Goal: Task Accomplishment & Management: Use online tool/utility

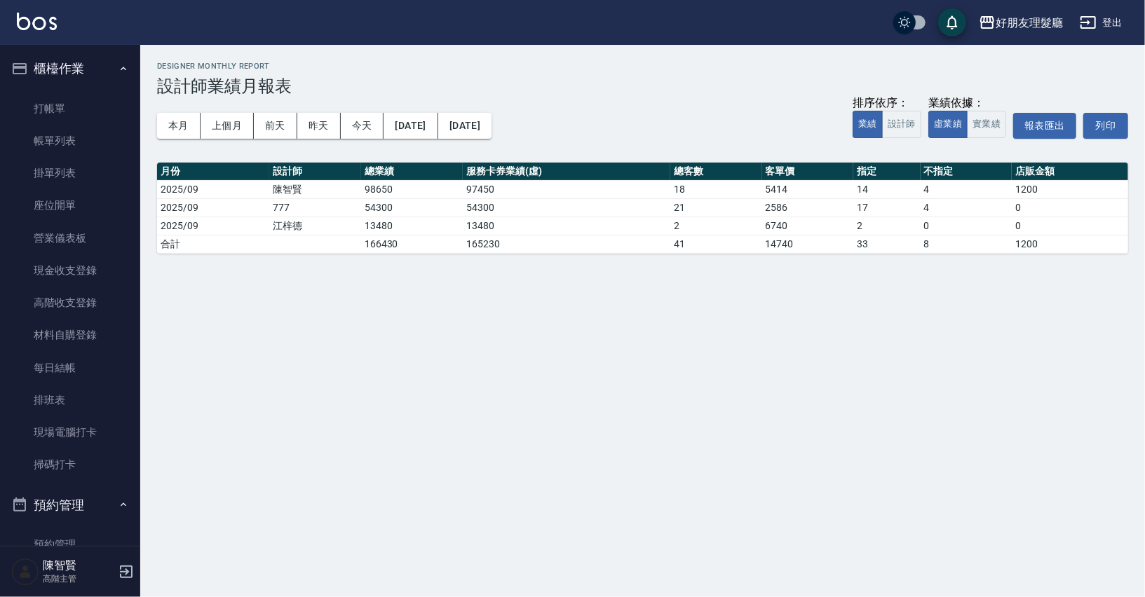
scroll to position [1073, 0]
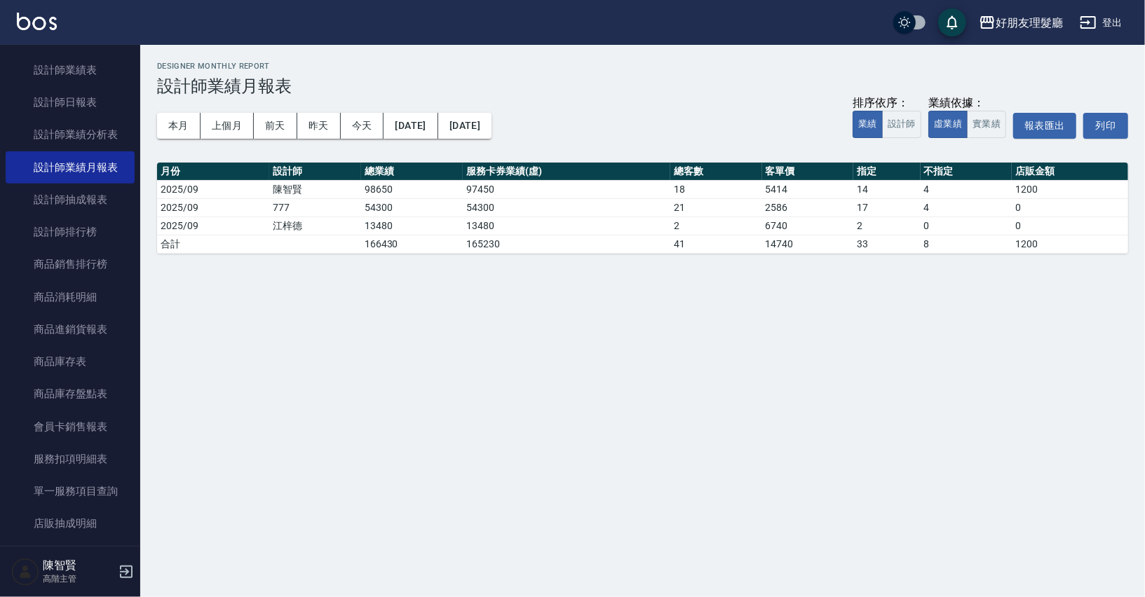
click at [51, 58] on link "設計師業績表" at bounding box center [70, 70] width 129 height 32
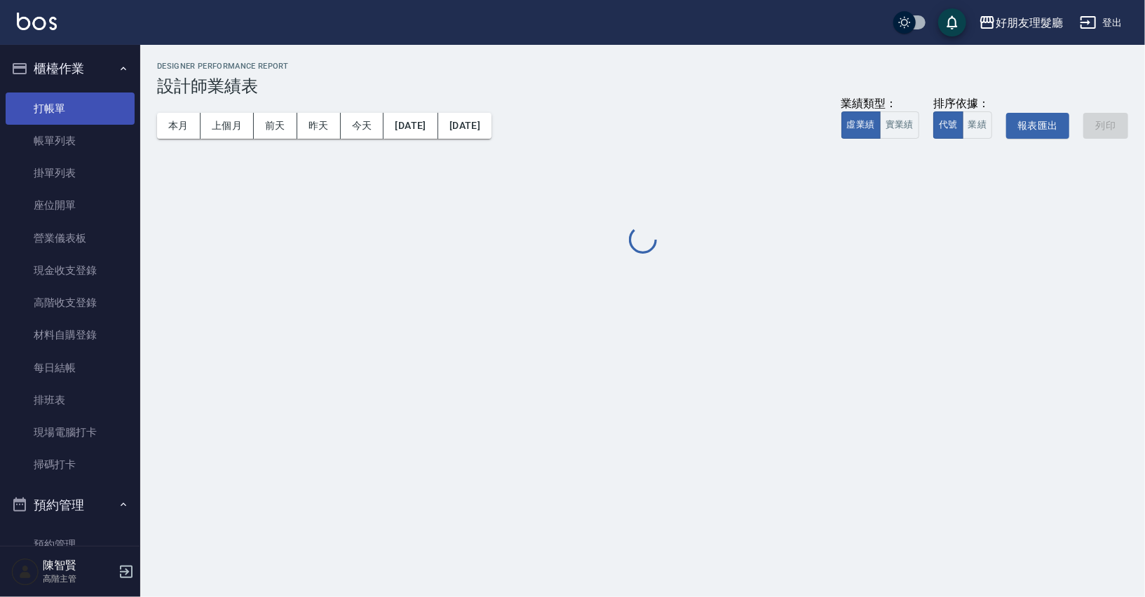
click at [76, 104] on link "打帳單" at bounding box center [70, 109] width 129 height 32
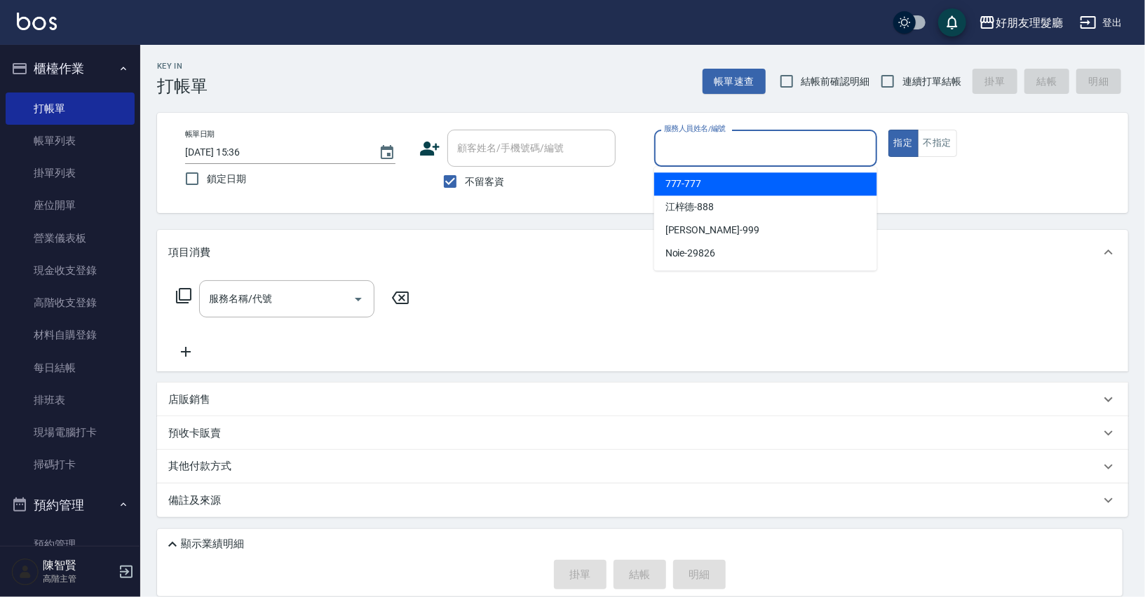
click at [697, 152] on input "服務人員姓名/編號" at bounding box center [765, 148] width 210 height 25
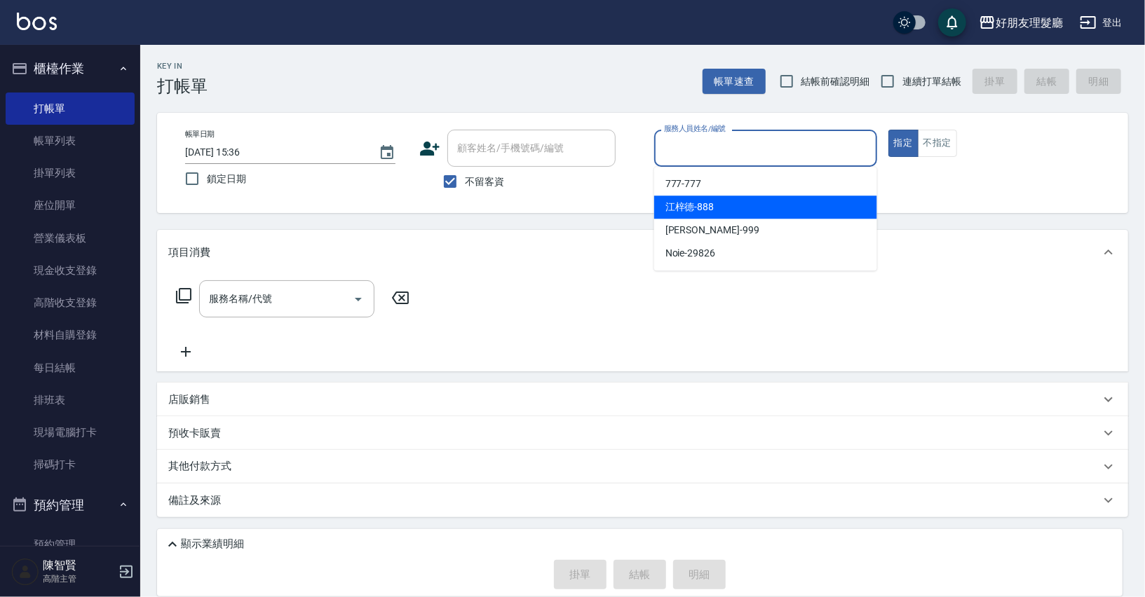
click at [700, 205] on span "[PERSON_NAME]-888" at bounding box center [689, 207] width 49 height 15
type input "[PERSON_NAME]-888"
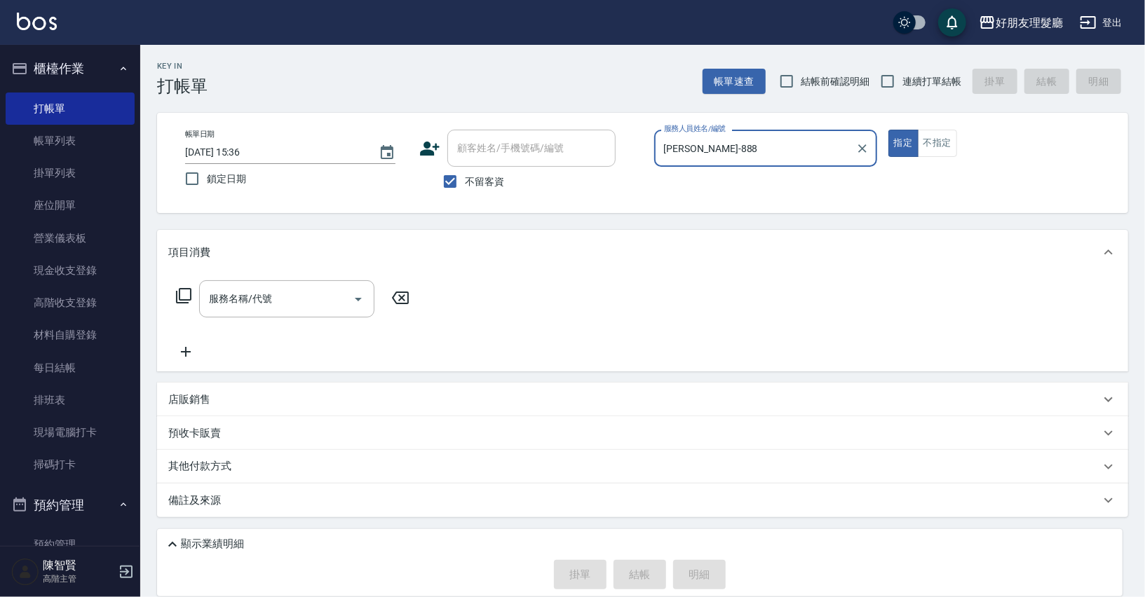
click at [220, 400] on div "店販銷售" at bounding box center [634, 400] width 932 height 15
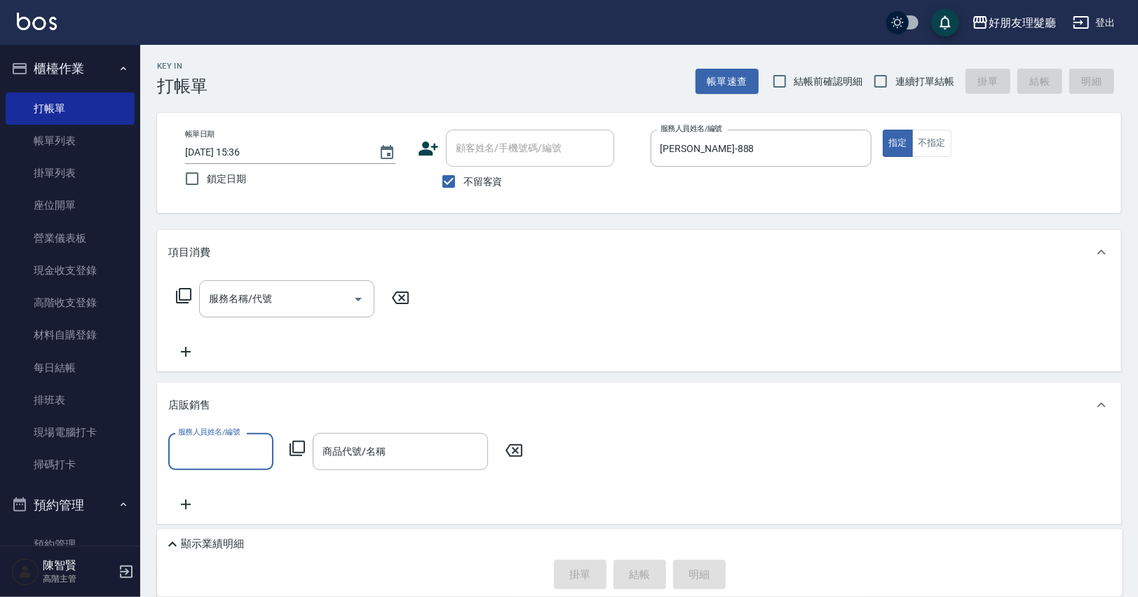
click at [246, 441] on input "服務人員姓名/編號" at bounding box center [221, 451] width 93 height 25
click at [221, 499] on div "[PERSON_NAME]-888" at bounding box center [220, 510] width 105 height 23
type input "[PERSON_NAME]-888"
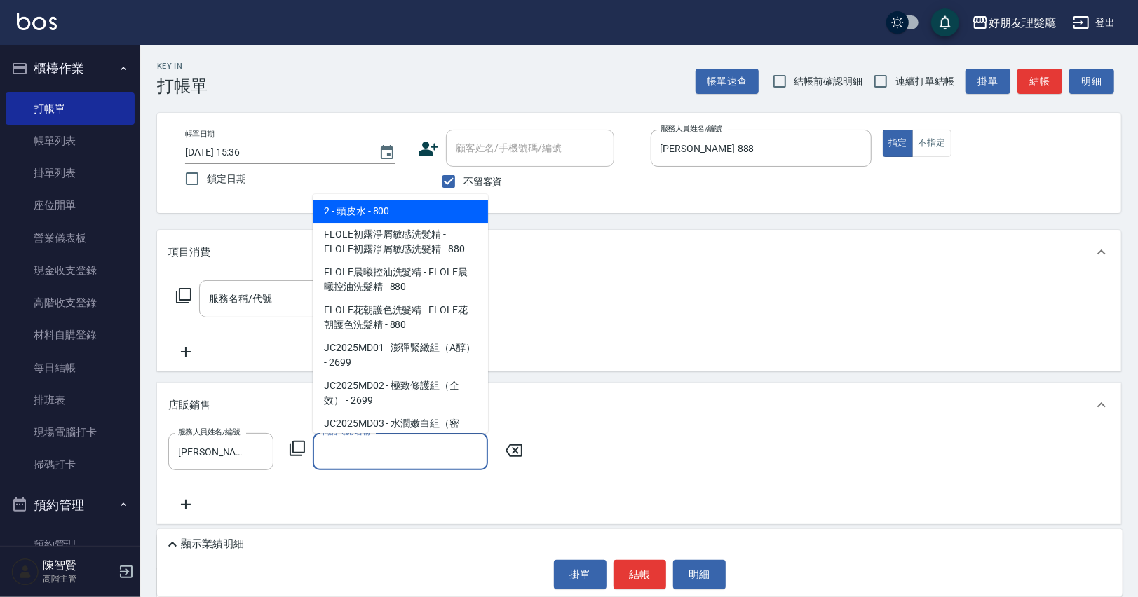
click at [350, 449] on input "商品代號/名稱" at bounding box center [400, 451] width 163 height 25
